Goal: Task Accomplishment & Management: Use online tool/utility

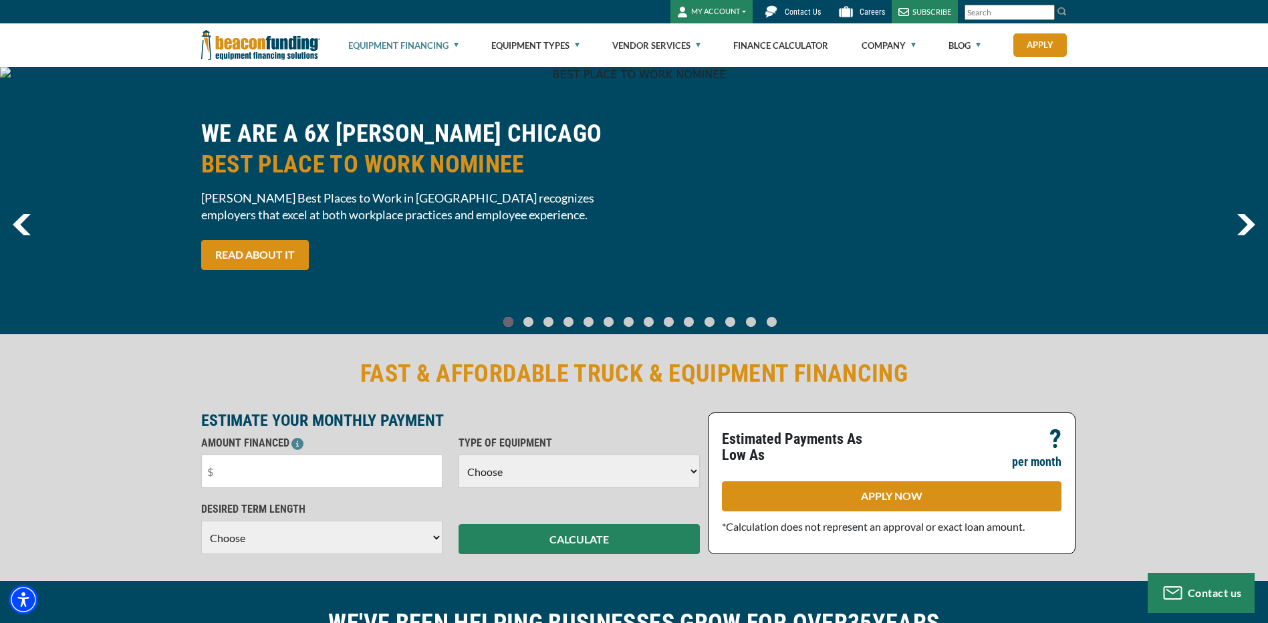
click at [436, 43] on link "Equipment Financing" at bounding box center [403, 45] width 110 height 43
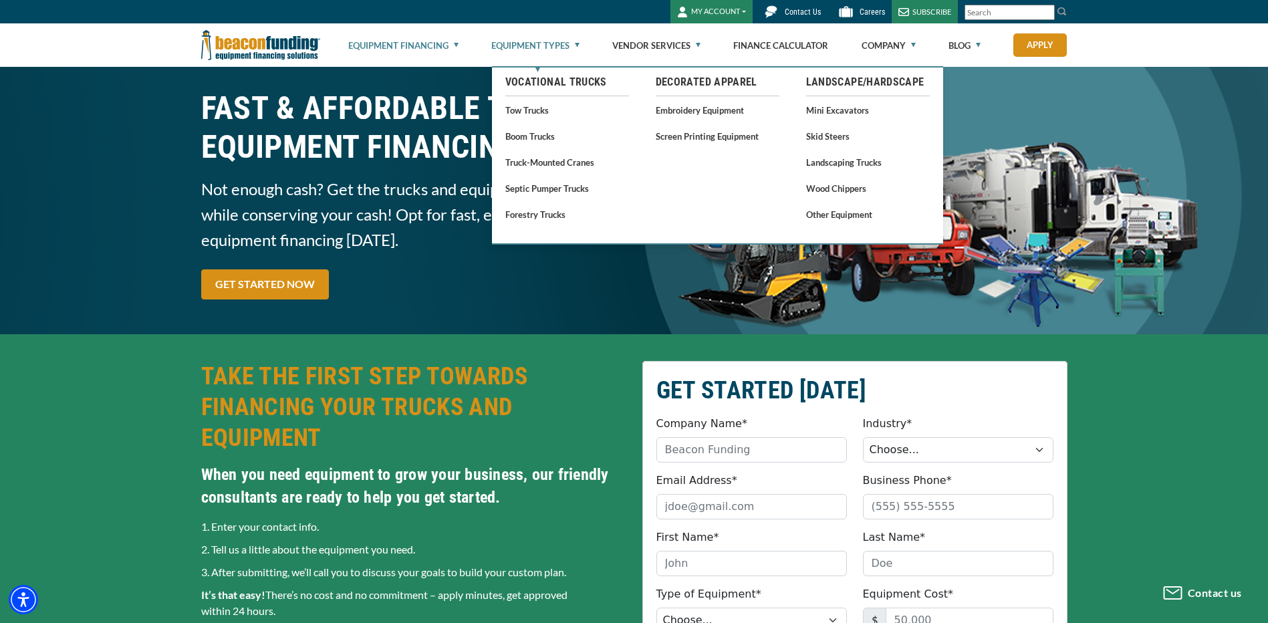
click at [563, 49] on link "Equipment Types" at bounding box center [535, 45] width 88 height 43
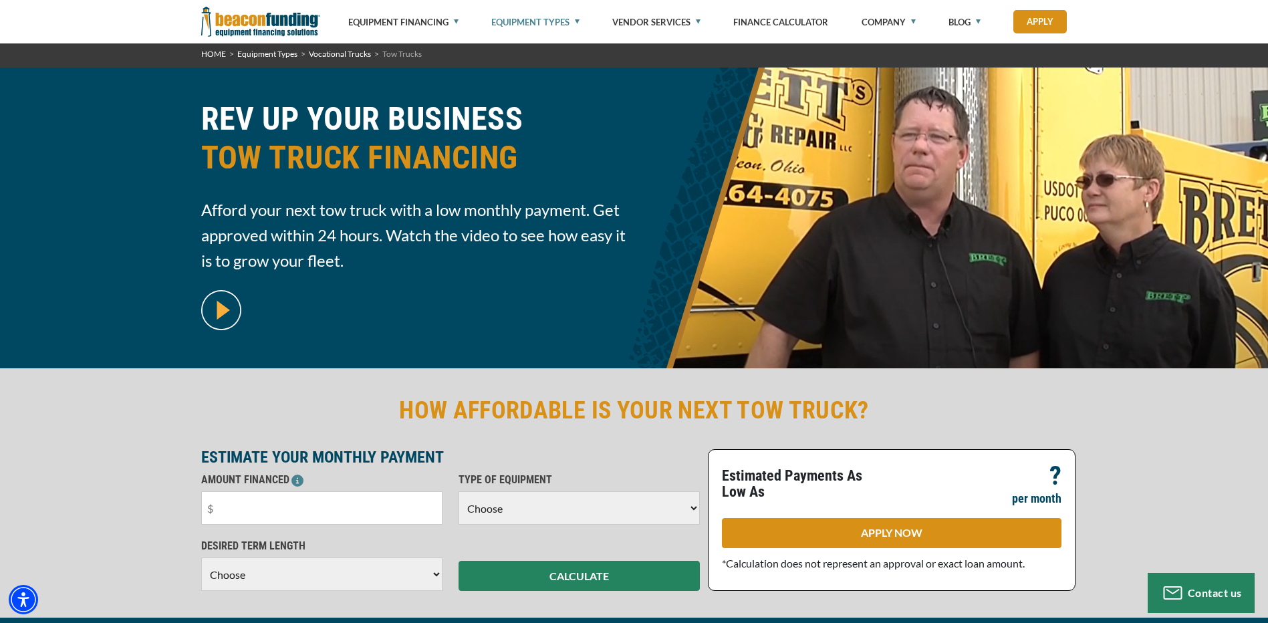
scroll to position [325, 0]
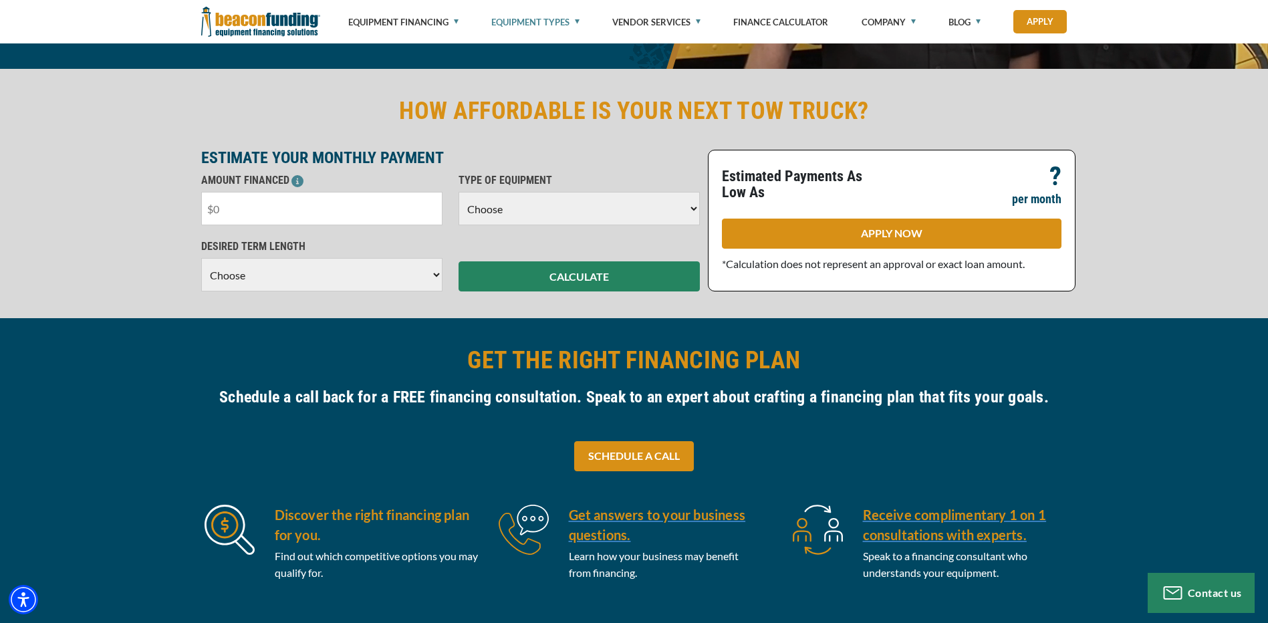
click at [239, 211] on input "text" at bounding box center [321, 208] width 241 height 33
type input "$30,000"
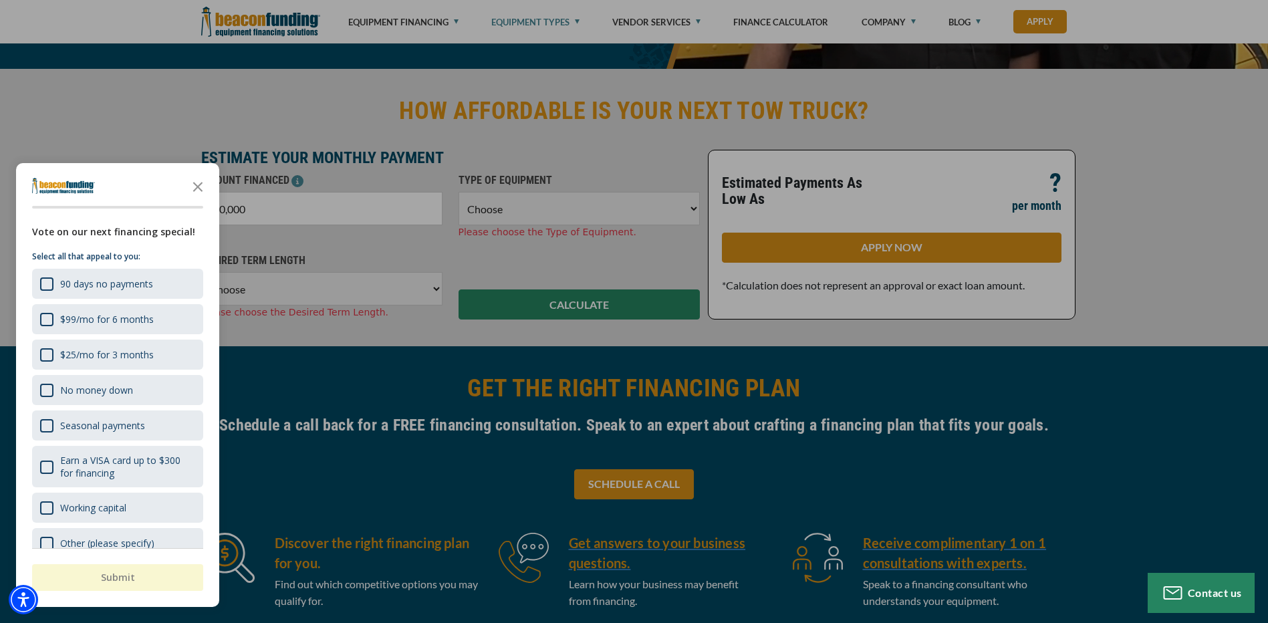
click at [290, 202] on div "button" at bounding box center [634, 311] width 1268 height 623
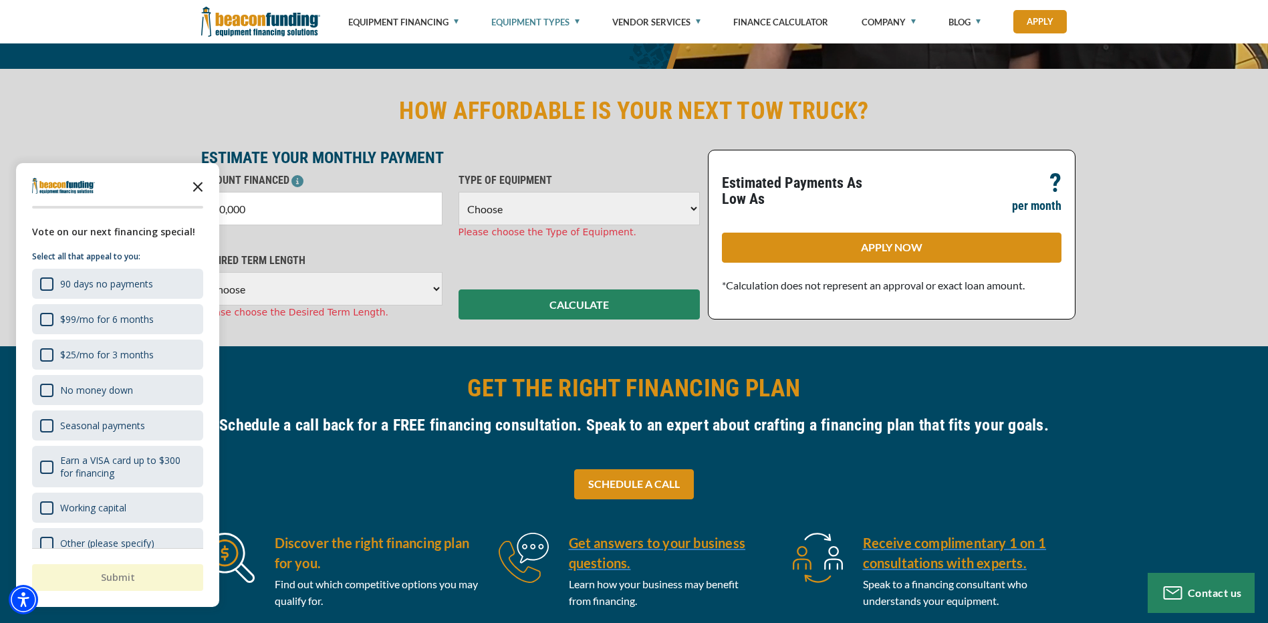
click at [200, 183] on icon "Close the survey" at bounding box center [197, 185] width 27 height 27
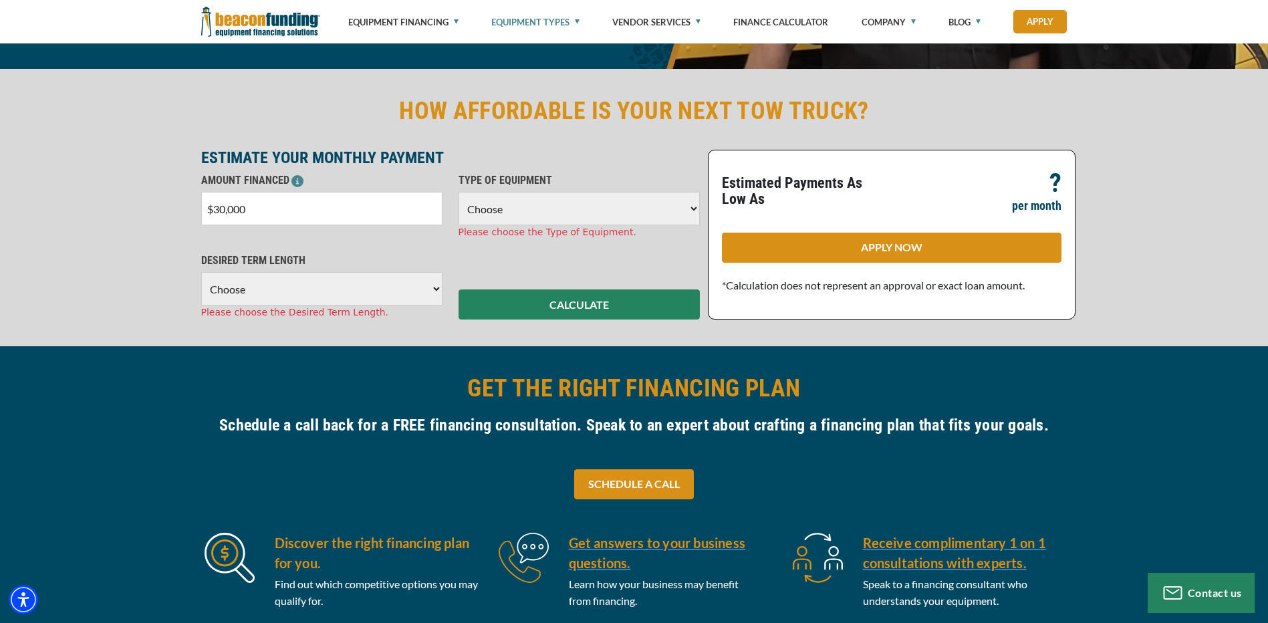
click at [506, 214] on select "Choose Backhoe Boom/Bucket Truck Chipper Commercial Mower Crane DTG/DTF Printin…" at bounding box center [578, 208] width 241 height 33
select select "25"
click at [458, 192] on select "Choose Backhoe Boom/Bucket Truck Chipper Commercial Mower Crane DTG/DTF Printin…" at bounding box center [578, 208] width 241 height 33
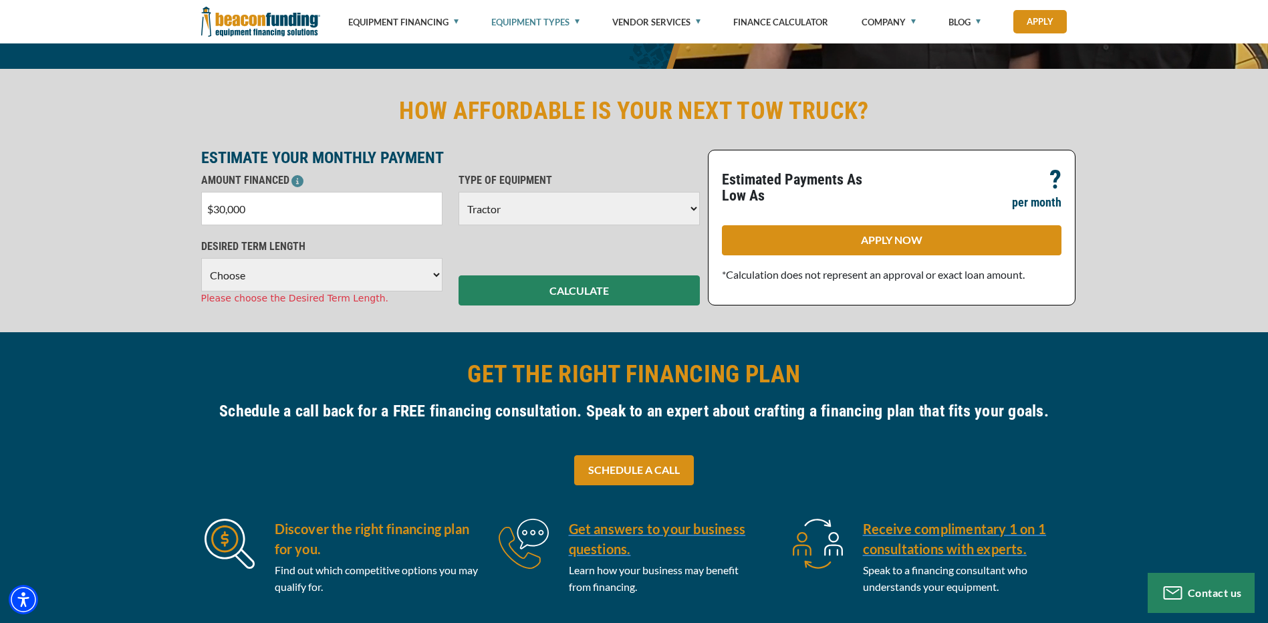
click at [233, 275] on select "Choose 36 Months 48 Months 60 Months" at bounding box center [321, 274] width 241 height 33
select select "60"
click at [201, 258] on select "Choose 36 Months 48 Months 60 Months" at bounding box center [321, 274] width 241 height 33
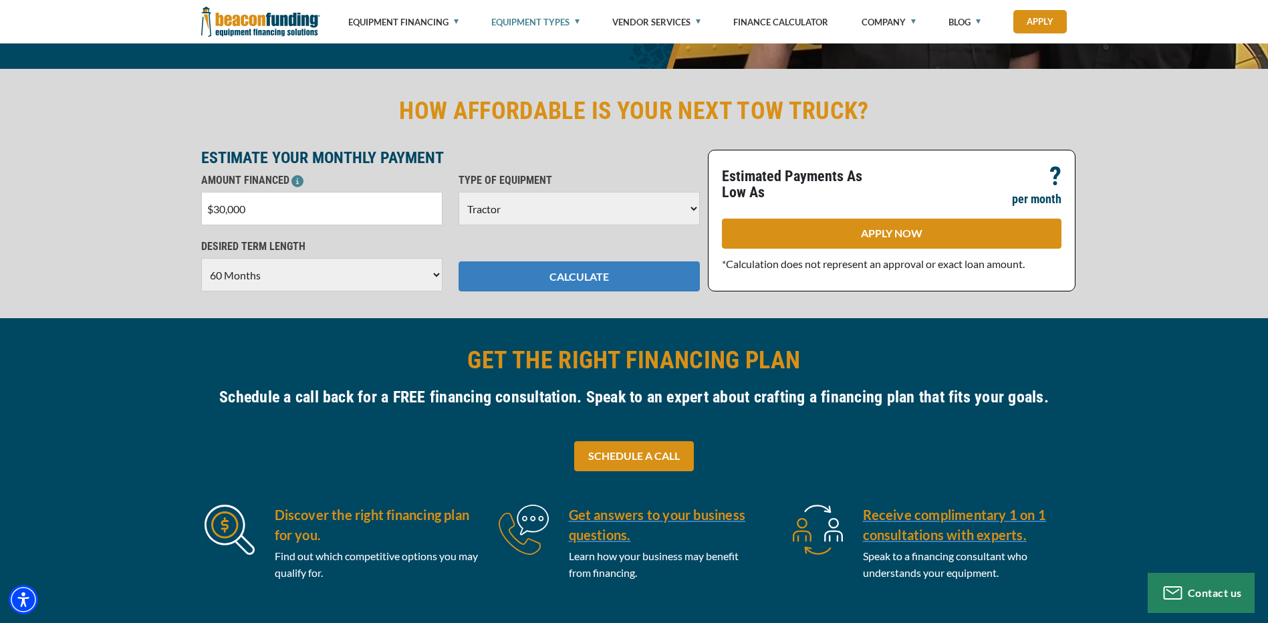
click at [508, 277] on button "CALCULATE" at bounding box center [578, 276] width 241 height 30
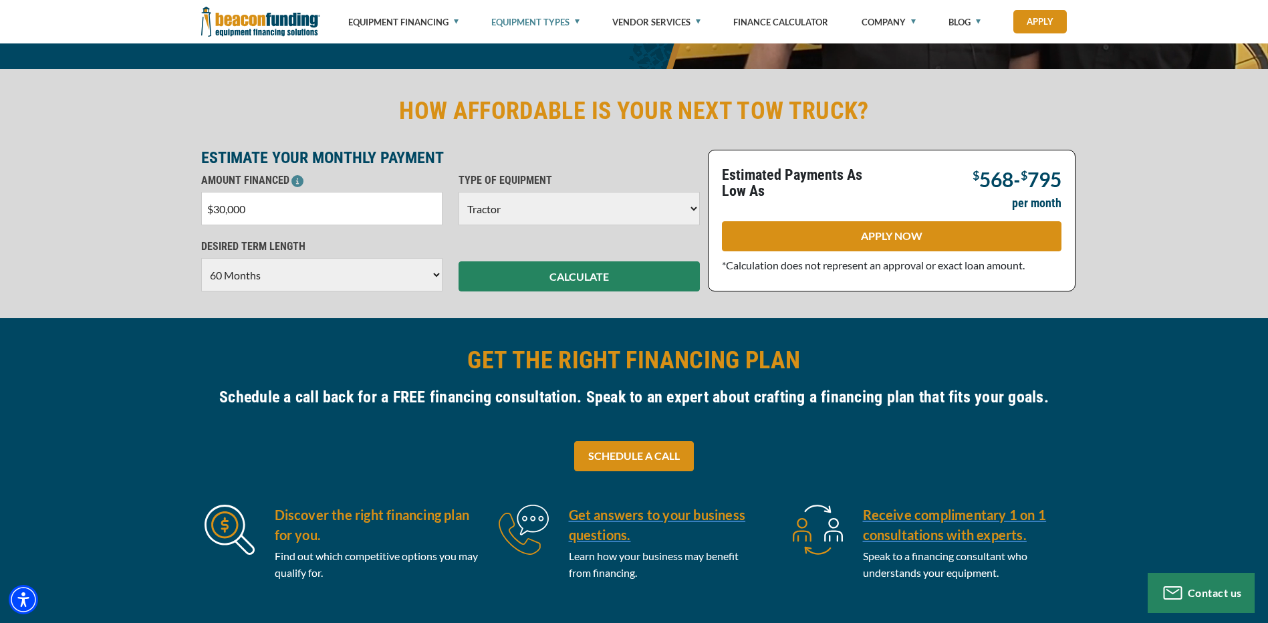
drag, startPoint x: 261, startPoint y: 210, endPoint x: 182, endPoint y: 206, distance: 78.9
click at [182, 206] on div "HOW AFFORDABLE IS YOUR NEXT TOW TRUCK? ESTIMATE YOUR MONTHLY PAYMENT AMOUNT FIN…" at bounding box center [634, 193] width 1268 height 249
type input "$60,000"
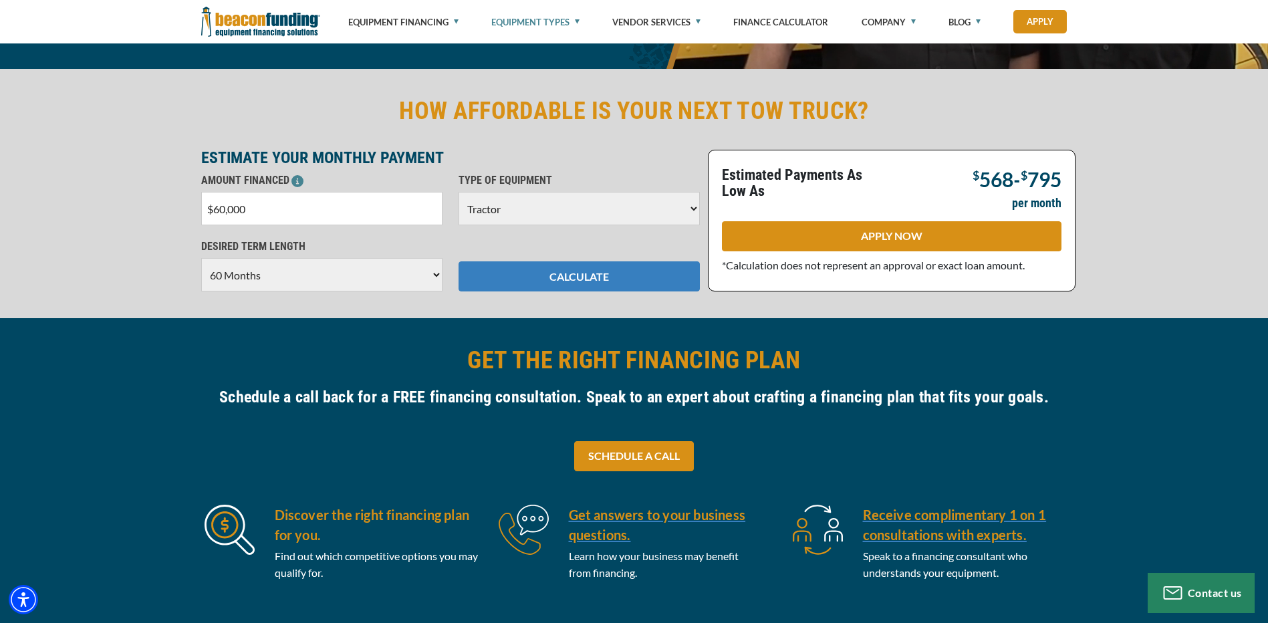
click at [567, 273] on button "CALCULATE" at bounding box center [578, 276] width 241 height 30
